Goal: Information Seeking & Learning: Learn about a topic

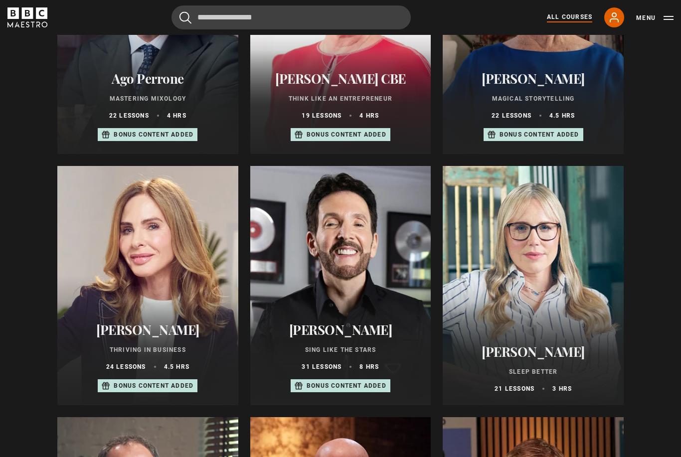
scroll to position [508, 0]
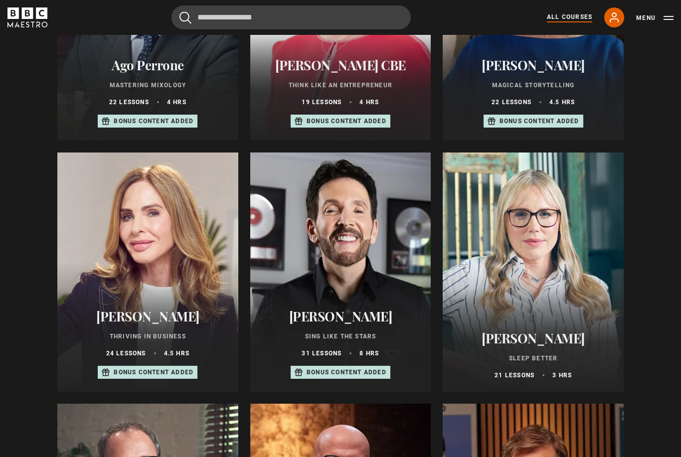
click at [338, 242] on div at bounding box center [340, 272] width 181 height 239
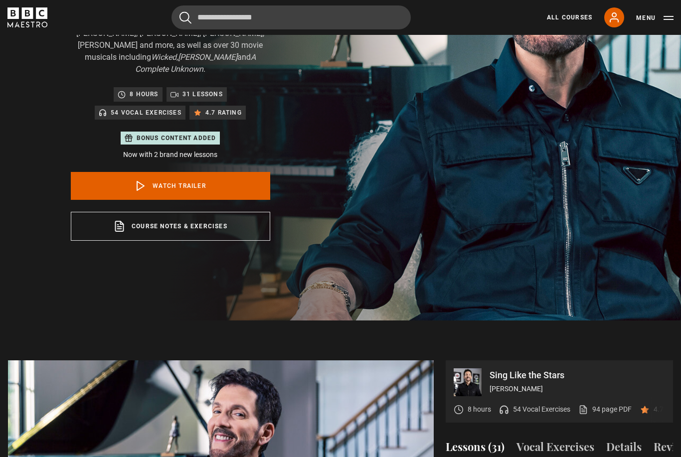
scroll to position [169, 0]
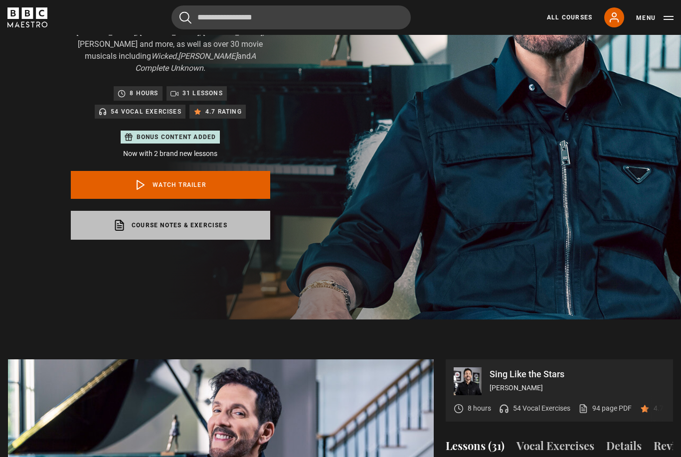
click at [167, 222] on link "Course notes & exercises opens in a new tab" at bounding box center [171, 226] width 200 height 29
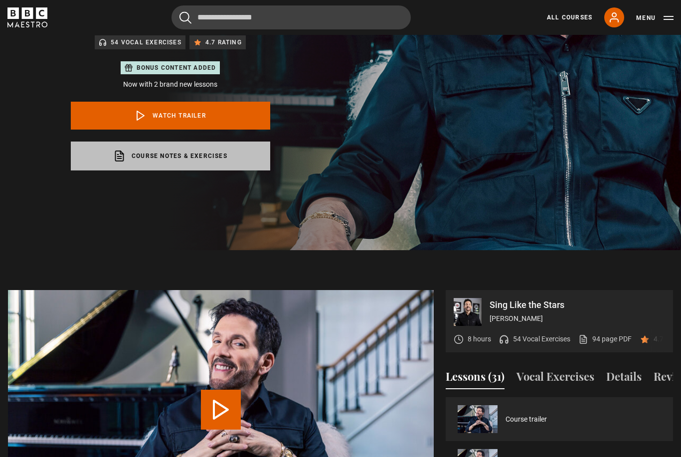
scroll to position [240, 0]
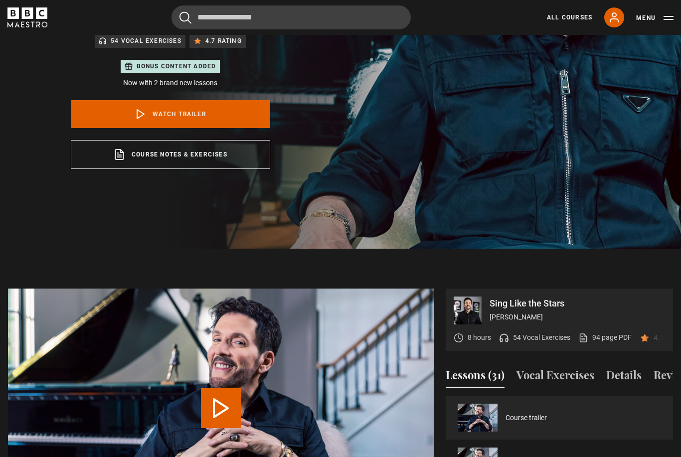
click at [530, 343] on p "54 Vocal Exercises" at bounding box center [541, 338] width 57 height 10
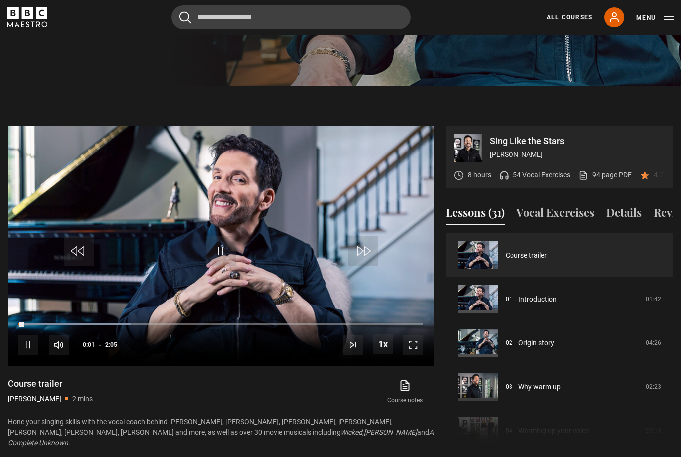
scroll to position [403, 0]
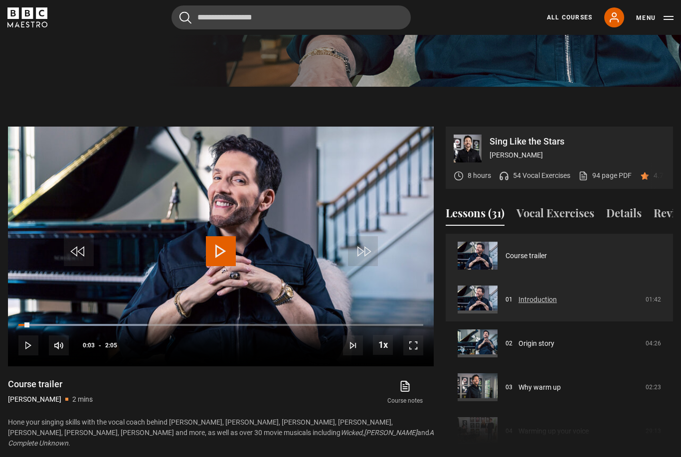
click at [543, 303] on link "Introduction" at bounding box center [538, 300] width 38 height 10
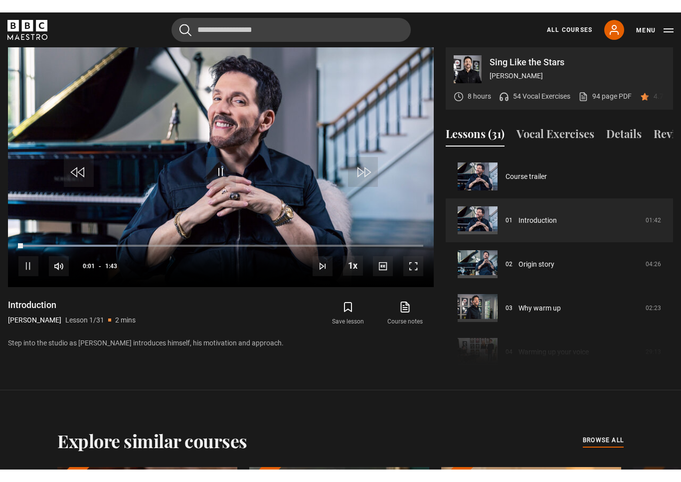
scroll to position [12, 0]
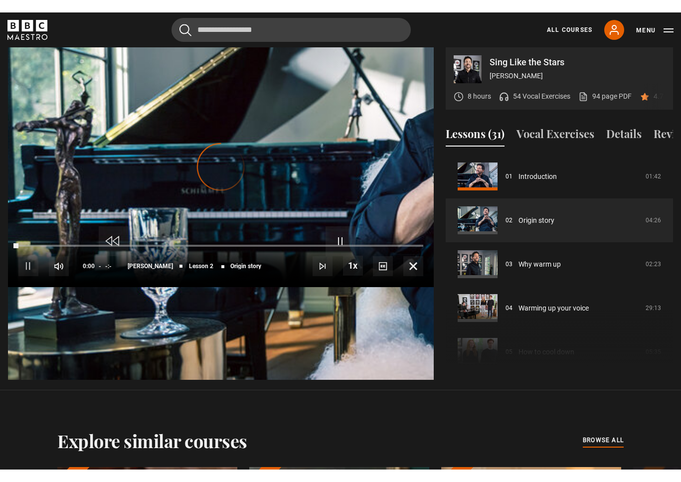
scroll to position [12, 0]
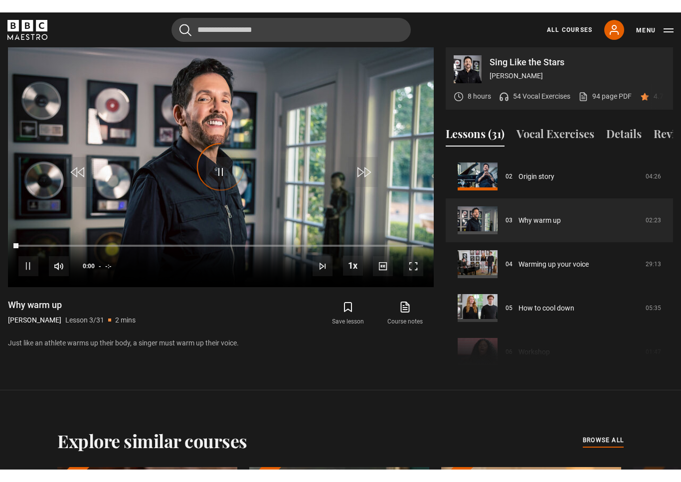
scroll to position [12, 0]
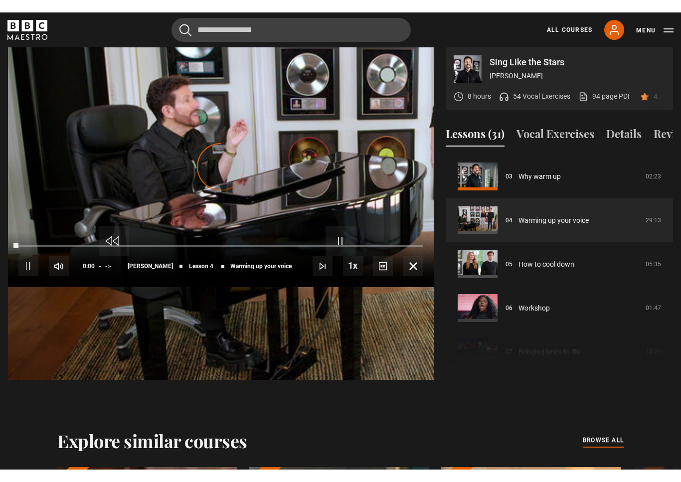
scroll to position [12, 0]
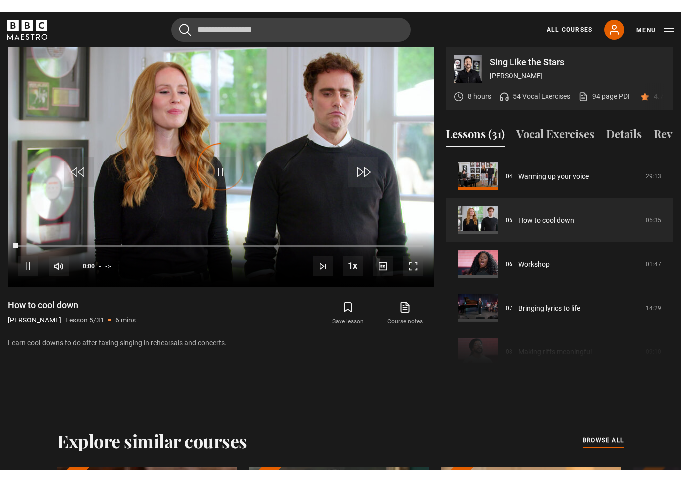
scroll to position [12, 0]
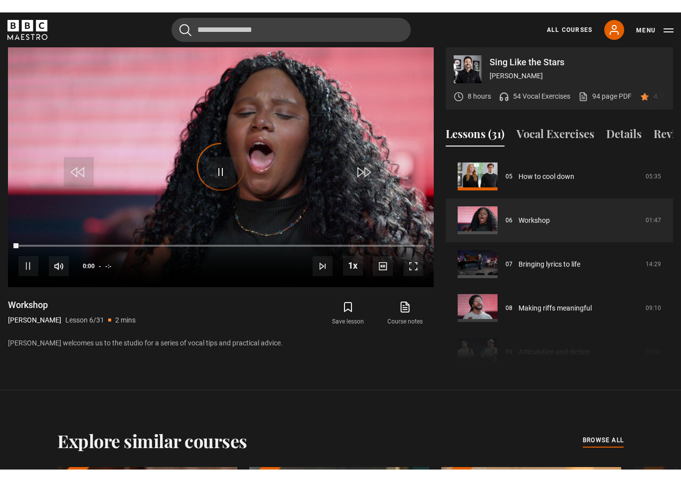
scroll to position [12, 0]
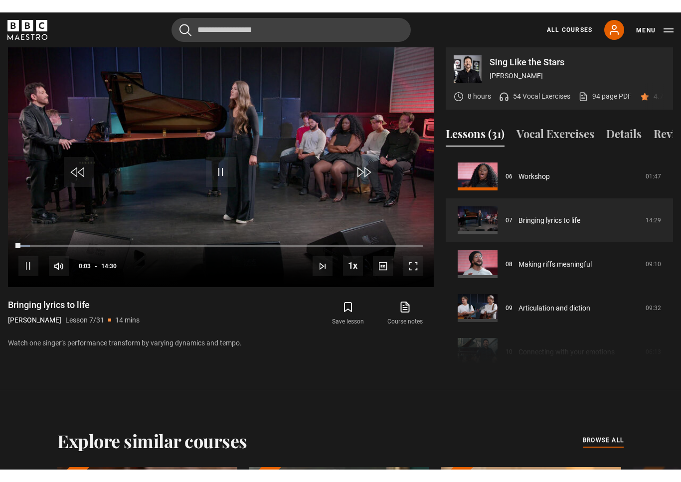
scroll to position [12, 0]
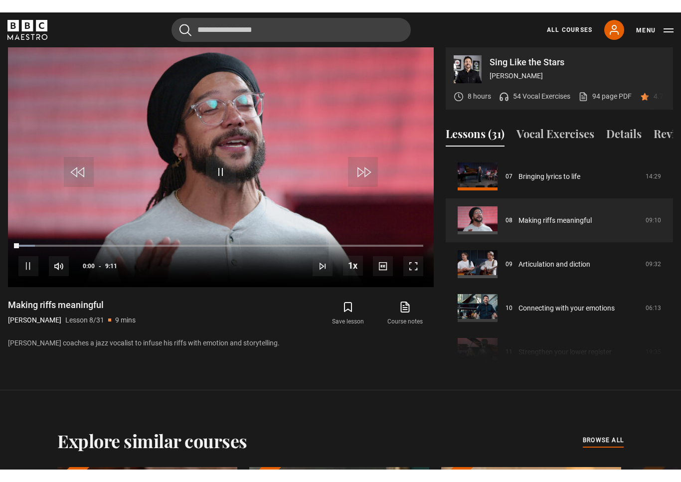
scroll to position [12, 0]
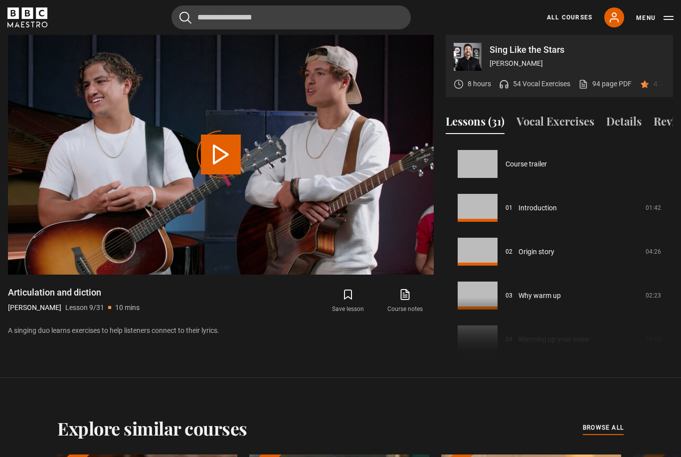
scroll to position [351, 0]
